Goal: Task Accomplishment & Management: Complete application form

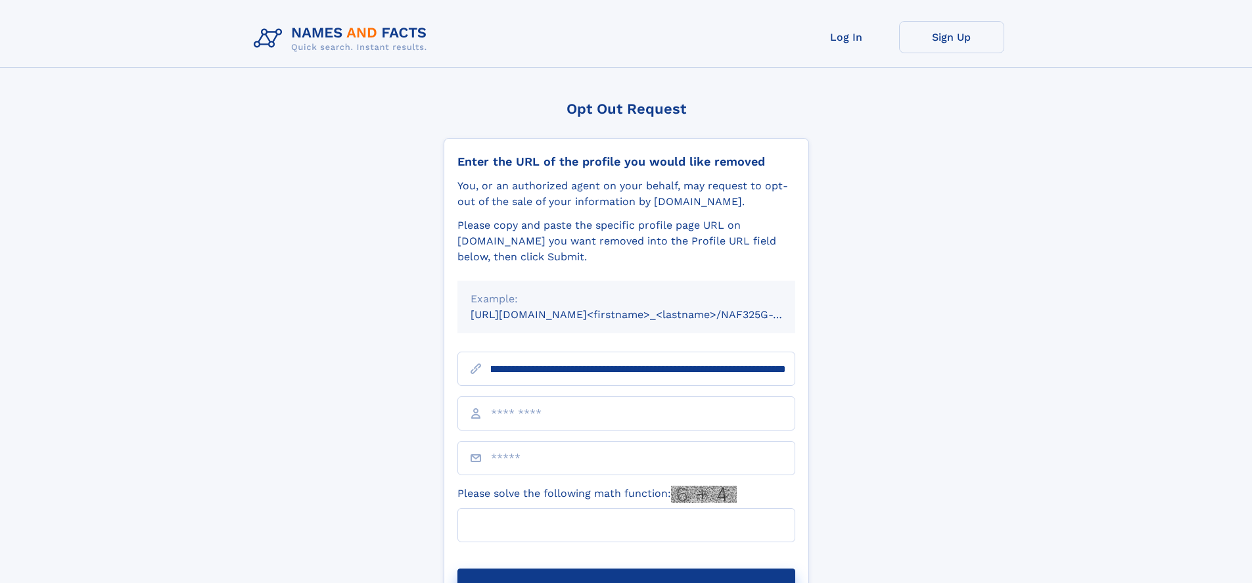
scroll to position [0, 163]
type input "**********"
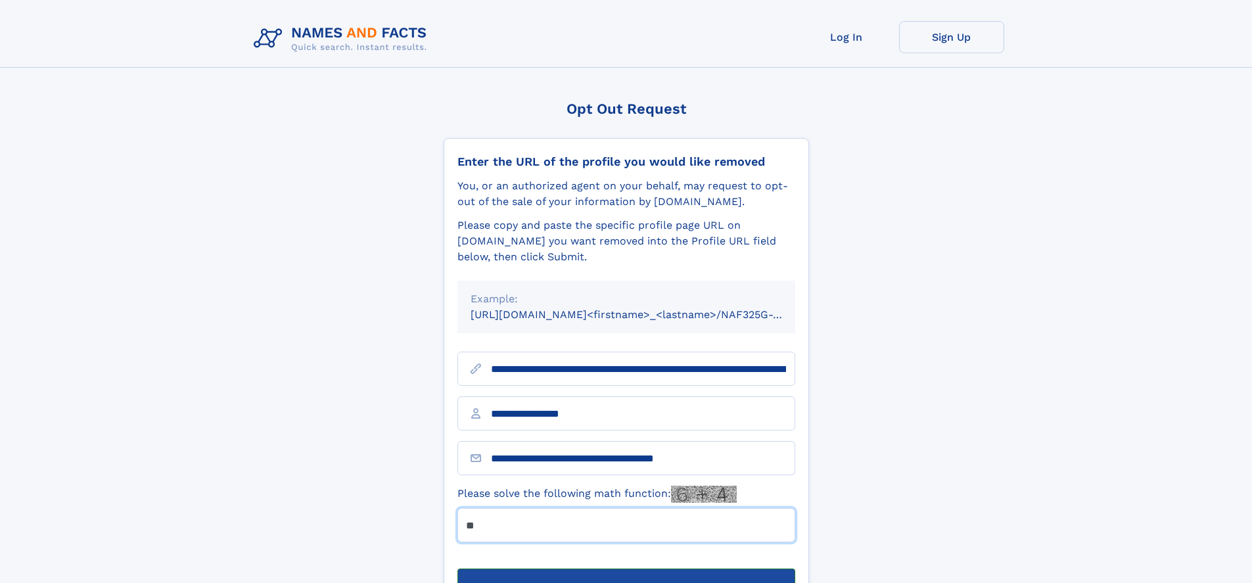
type input "**"
click at [626, 569] on button "Submit Opt Out Request" at bounding box center [627, 590] width 338 height 42
